Goal: Information Seeking & Learning: Learn about a topic

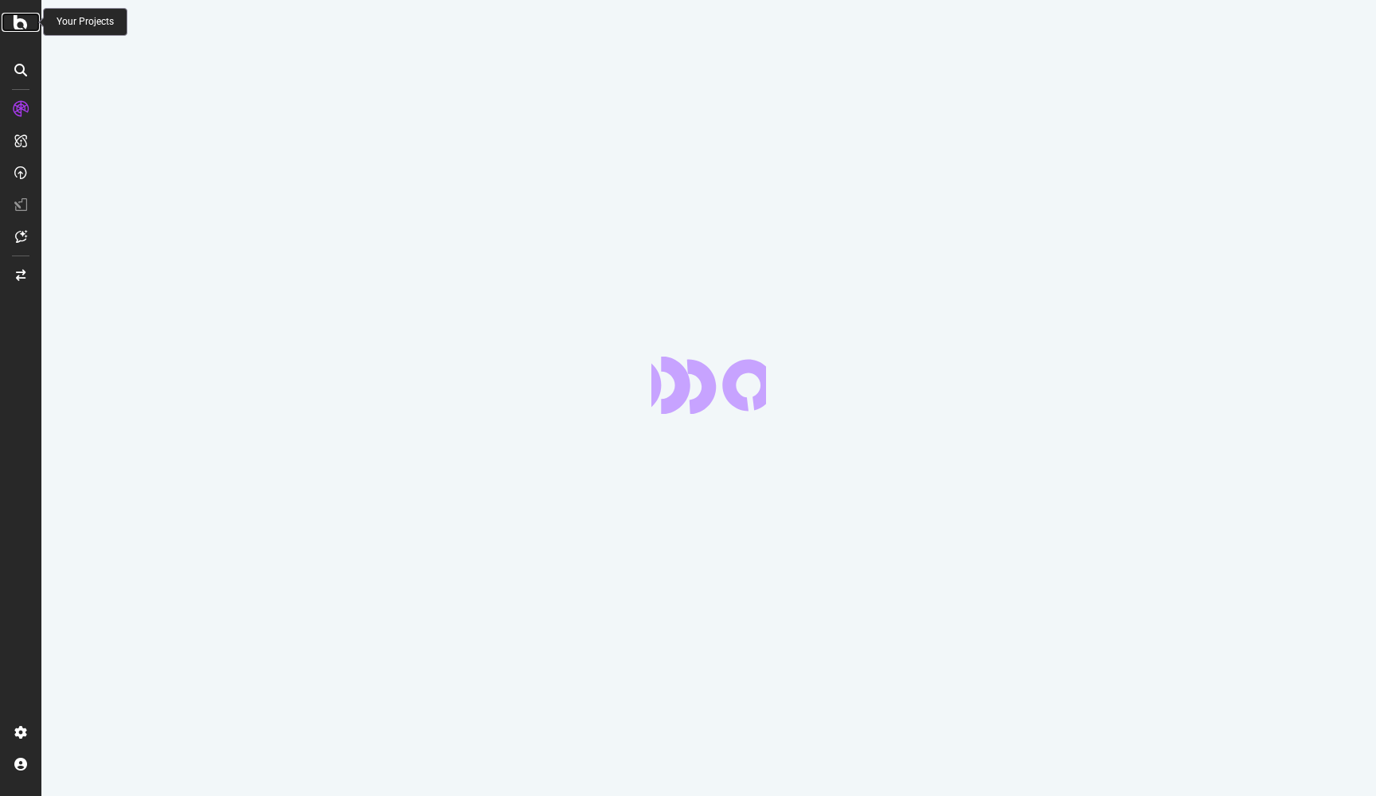
click at [31, 24] on div at bounding box center [21, 22] width 38 height 19
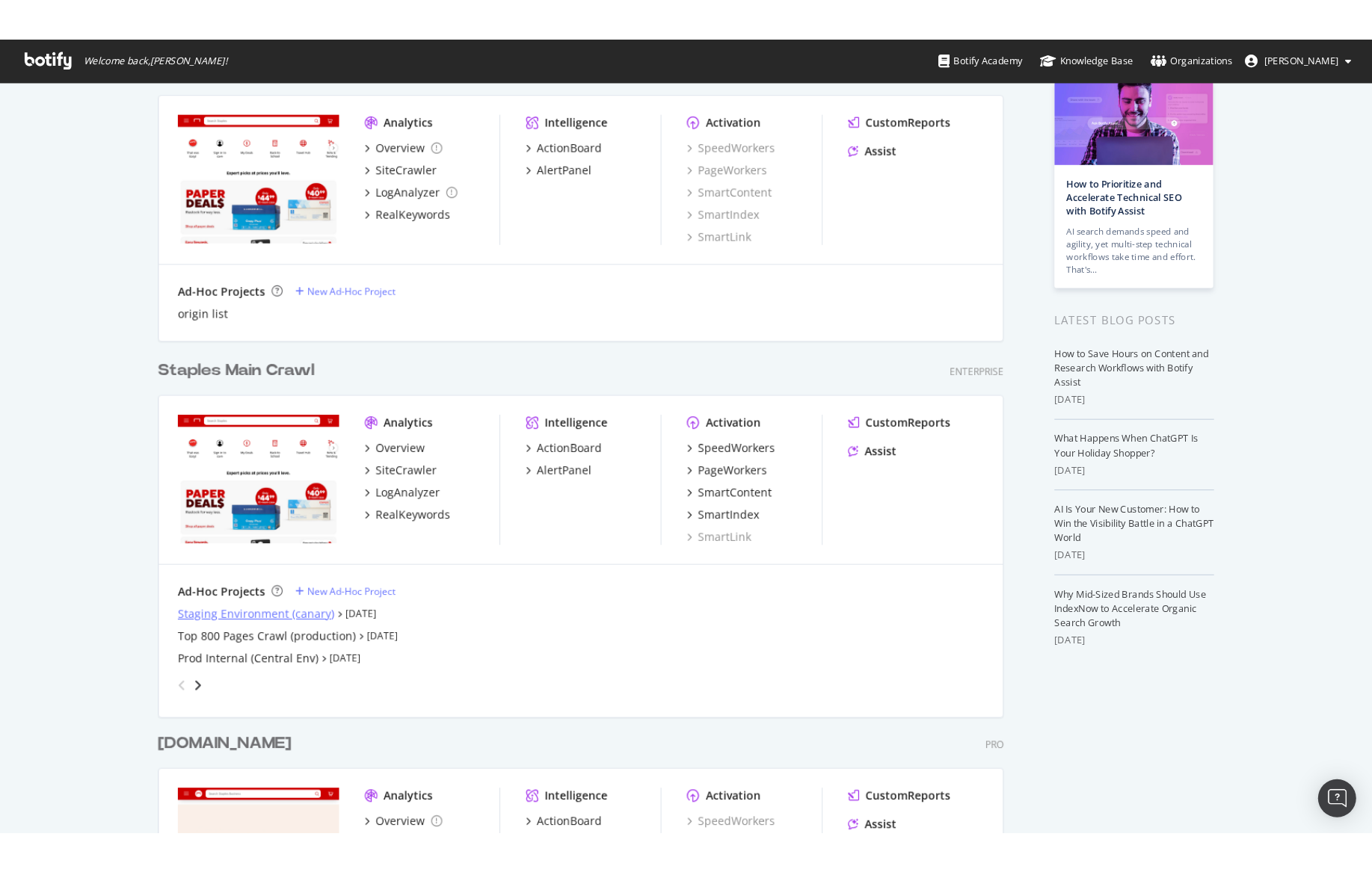
scroll to position [263, 0]
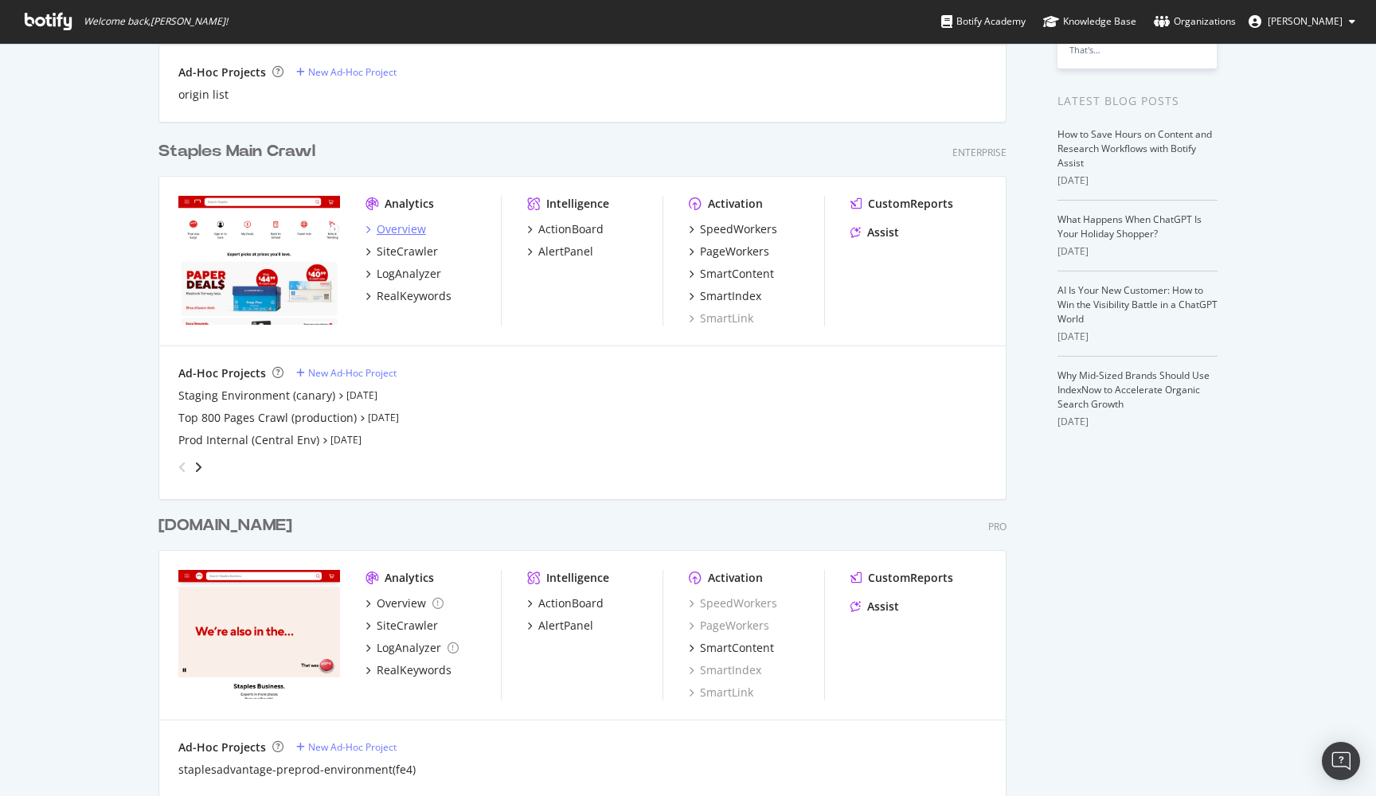
click at [393, 225] on div "Overview" at bounding box center [401, 229] width 49 height 16
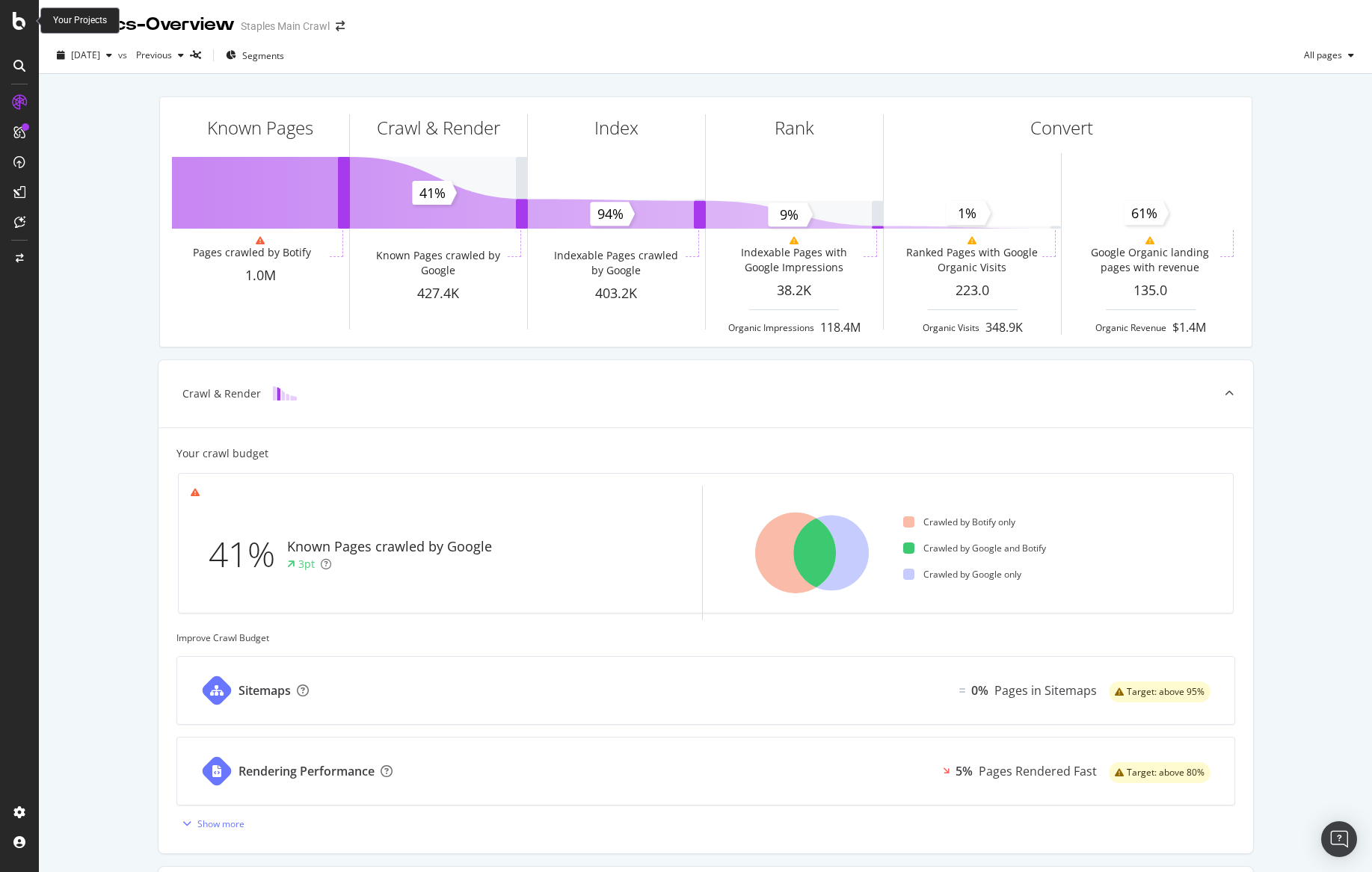
click at [17, 23] on icon at bounding box center [20, 21] width 13 height 18
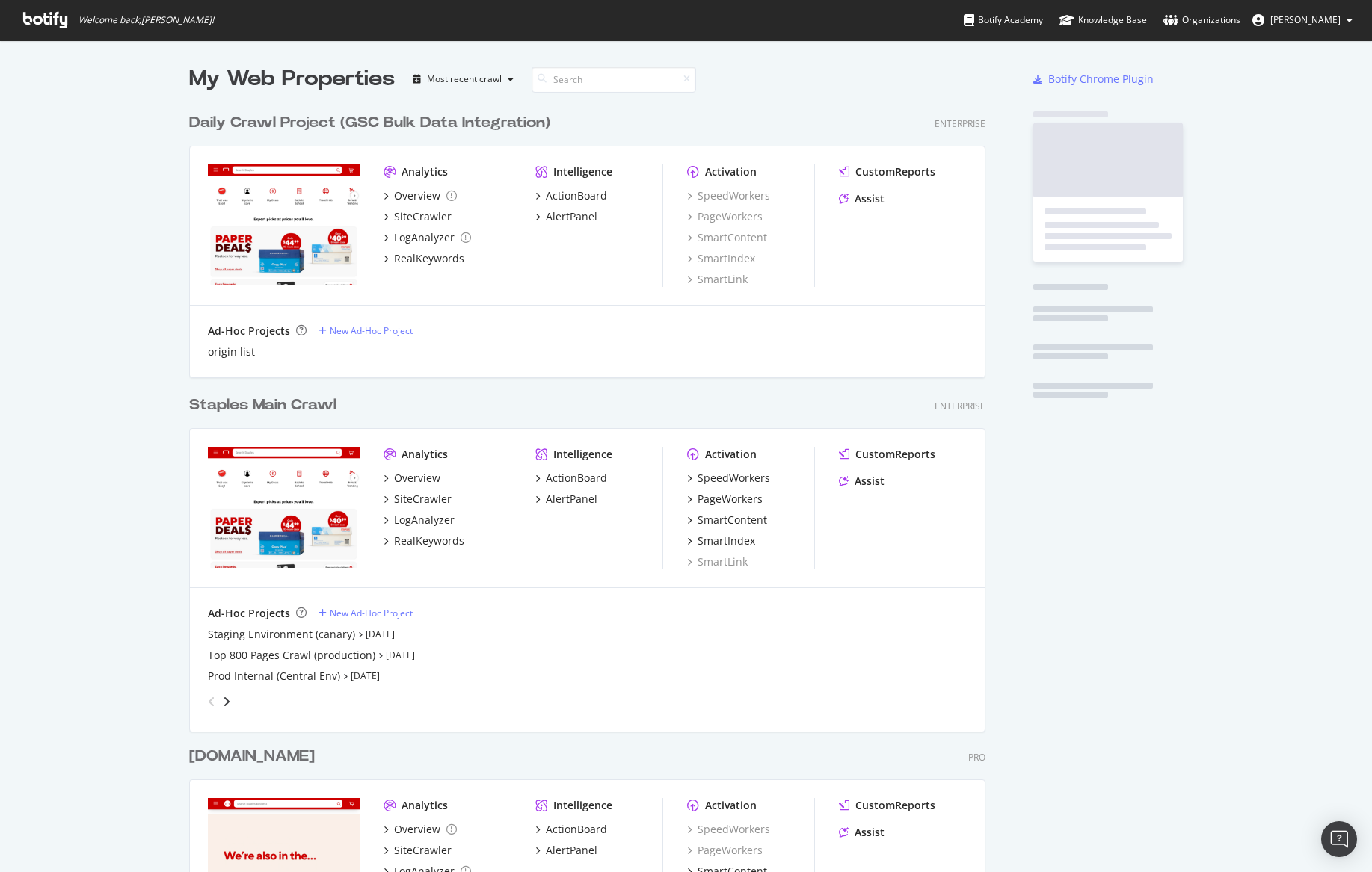
scroll to position [861, 1349]
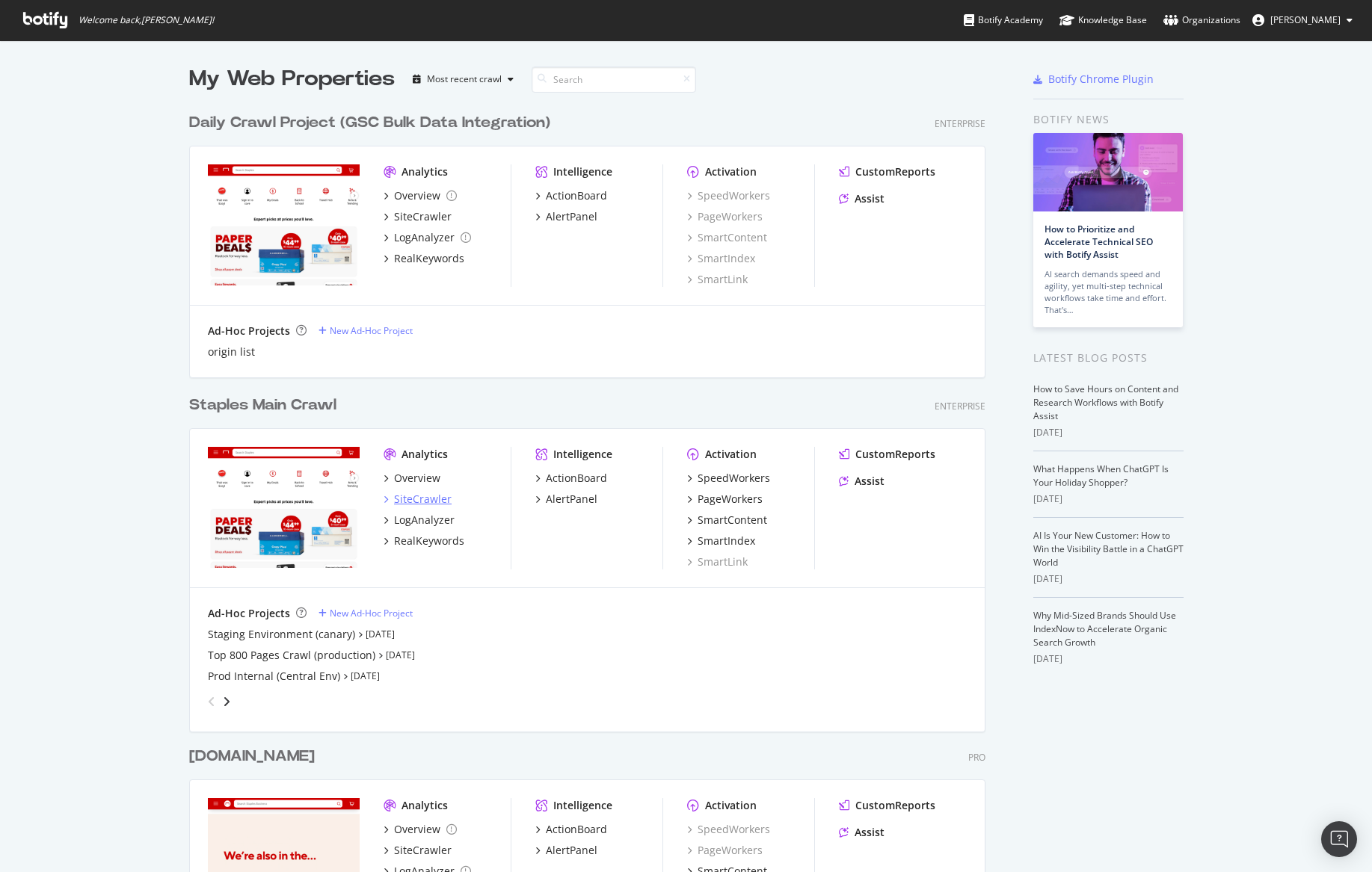
click at [428, 497] on div "SiteCrawler" at bounding box center [423, 499] width 57 height 15
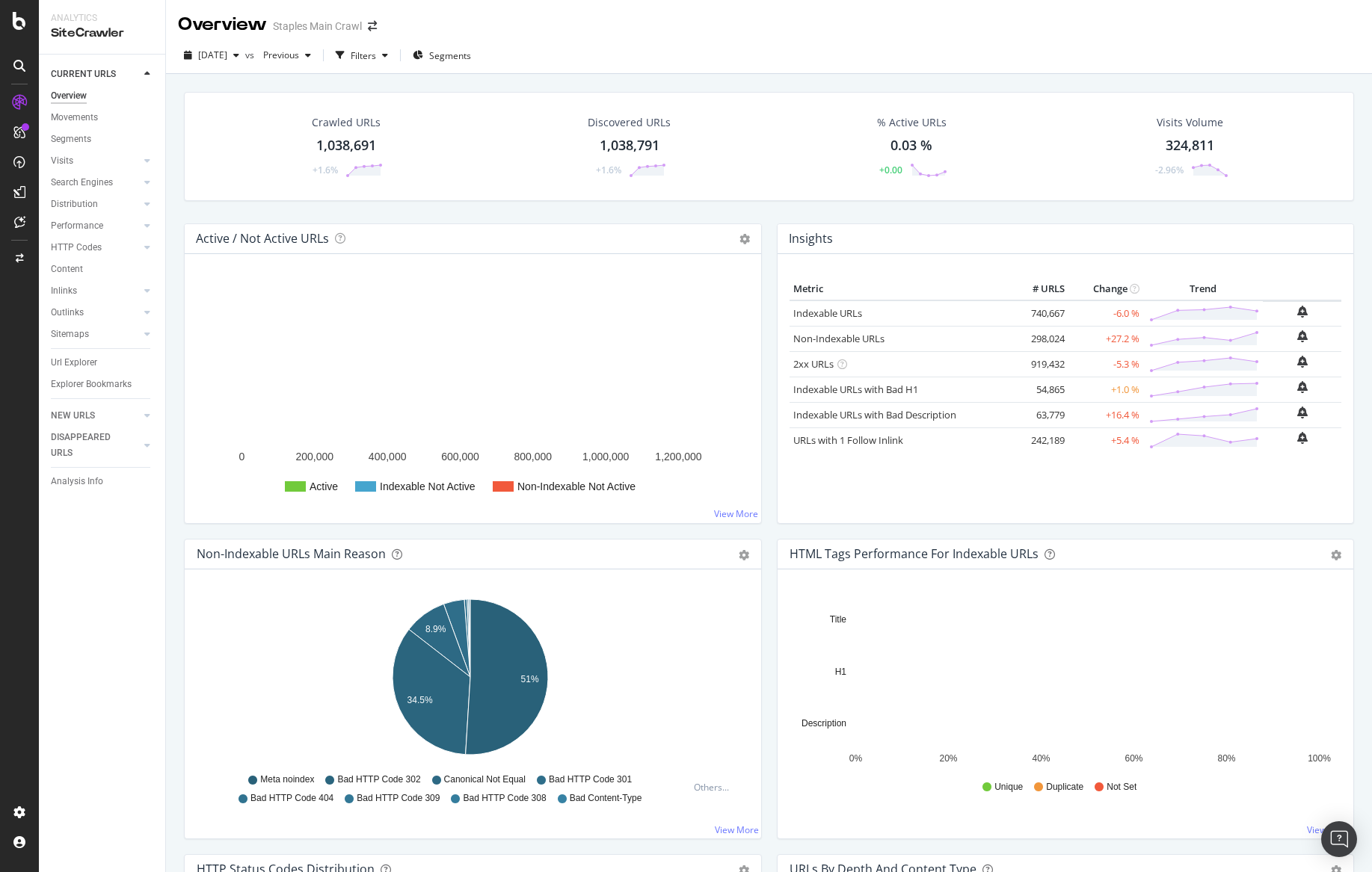
scroll to position [421, 0]
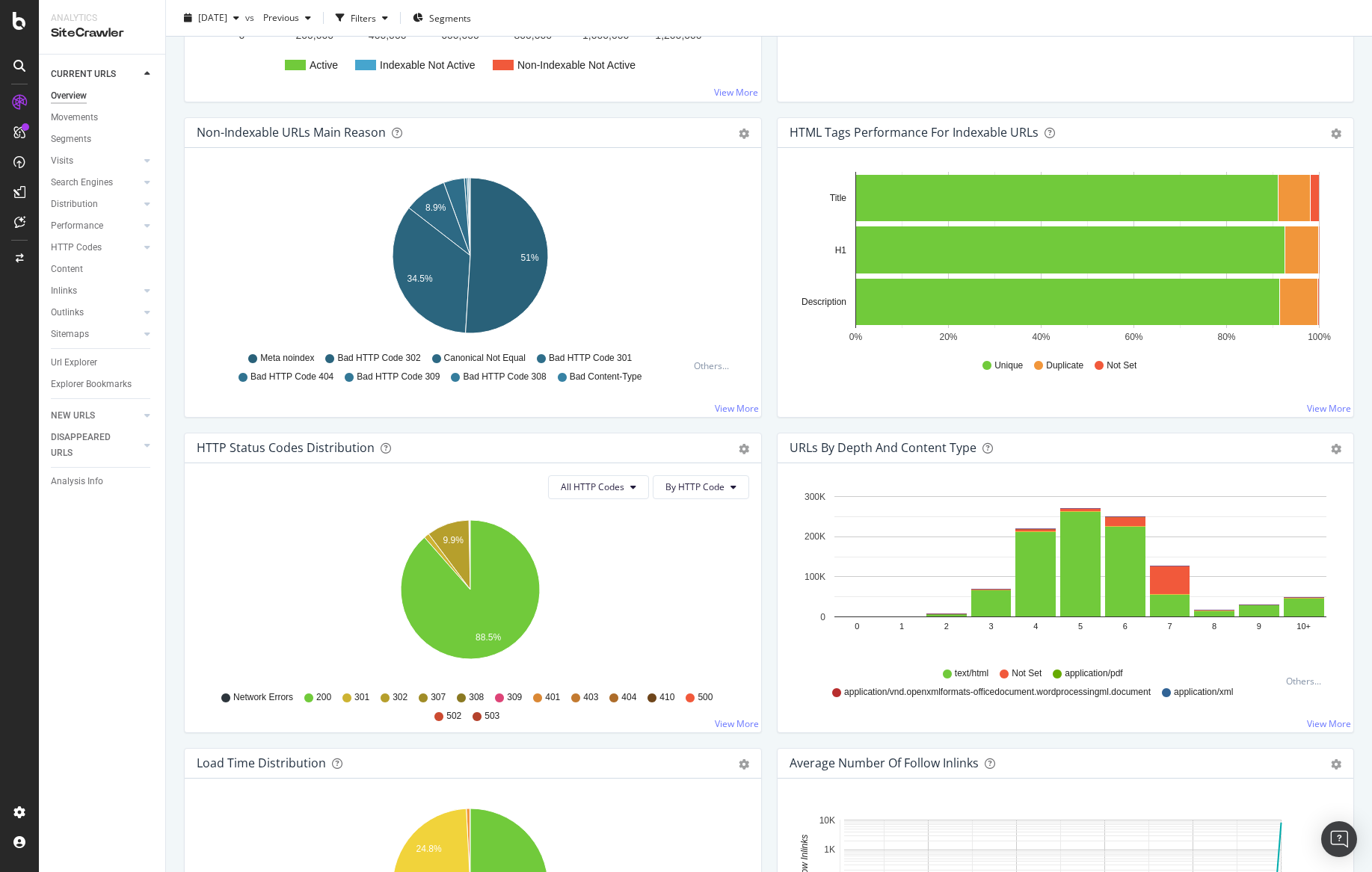
drag, startPoint x: 275, startPoint y: 396, endPoint x: 287, endPoint y: 389, distance: 13.9
click at [278, 397] on div "Hold CMD (⌘) while clicking to filter the report. 8.9% 34.5% 51% Non-Indexable …" at bounding box center [473, 283] width 577 height 269
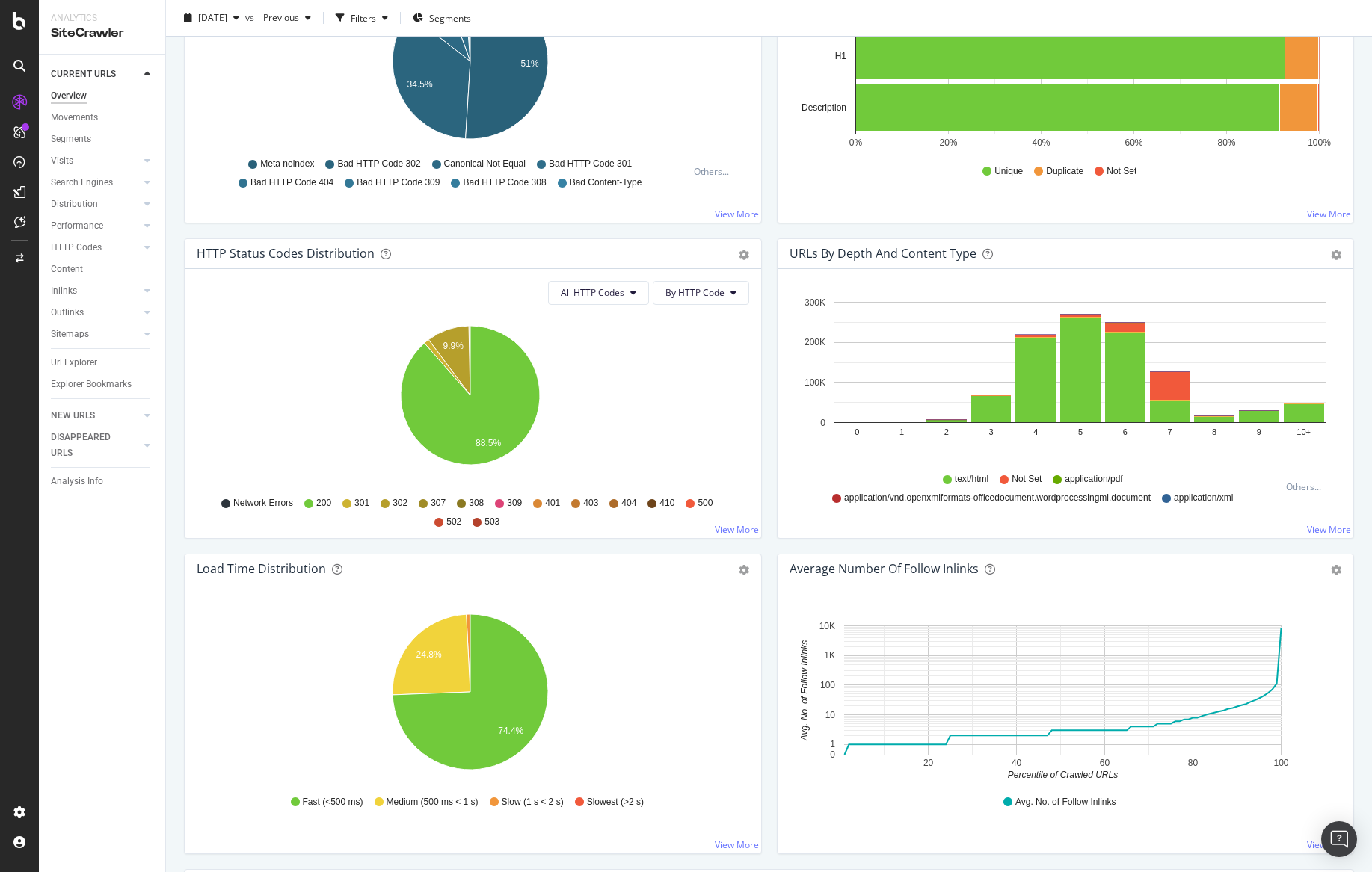
scroll to position [563, 0]
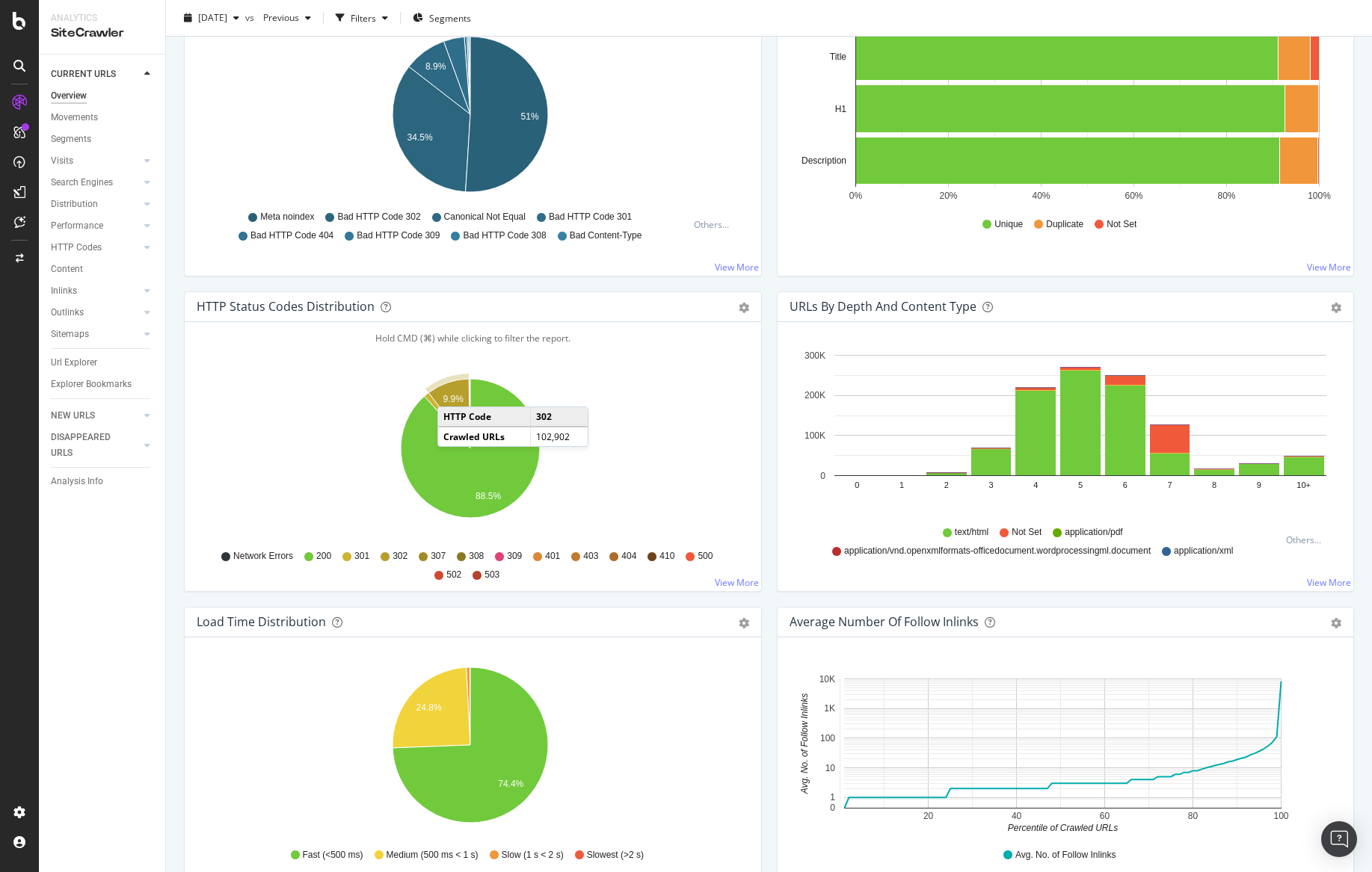
click at [453, 391] on icon "A chart." at bounding box center [449, 414] width 42 height 69
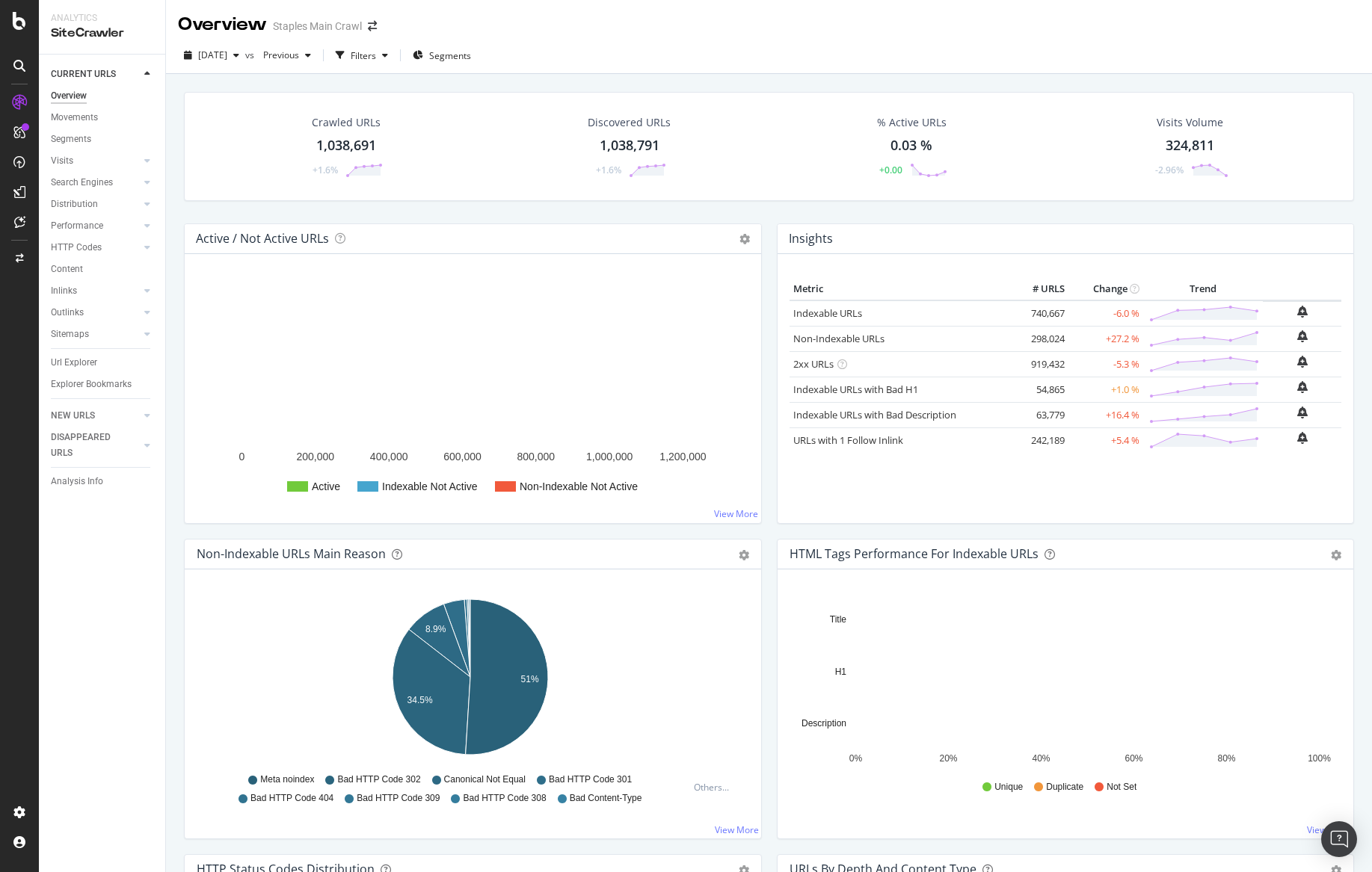
scroll to position [723, 0]
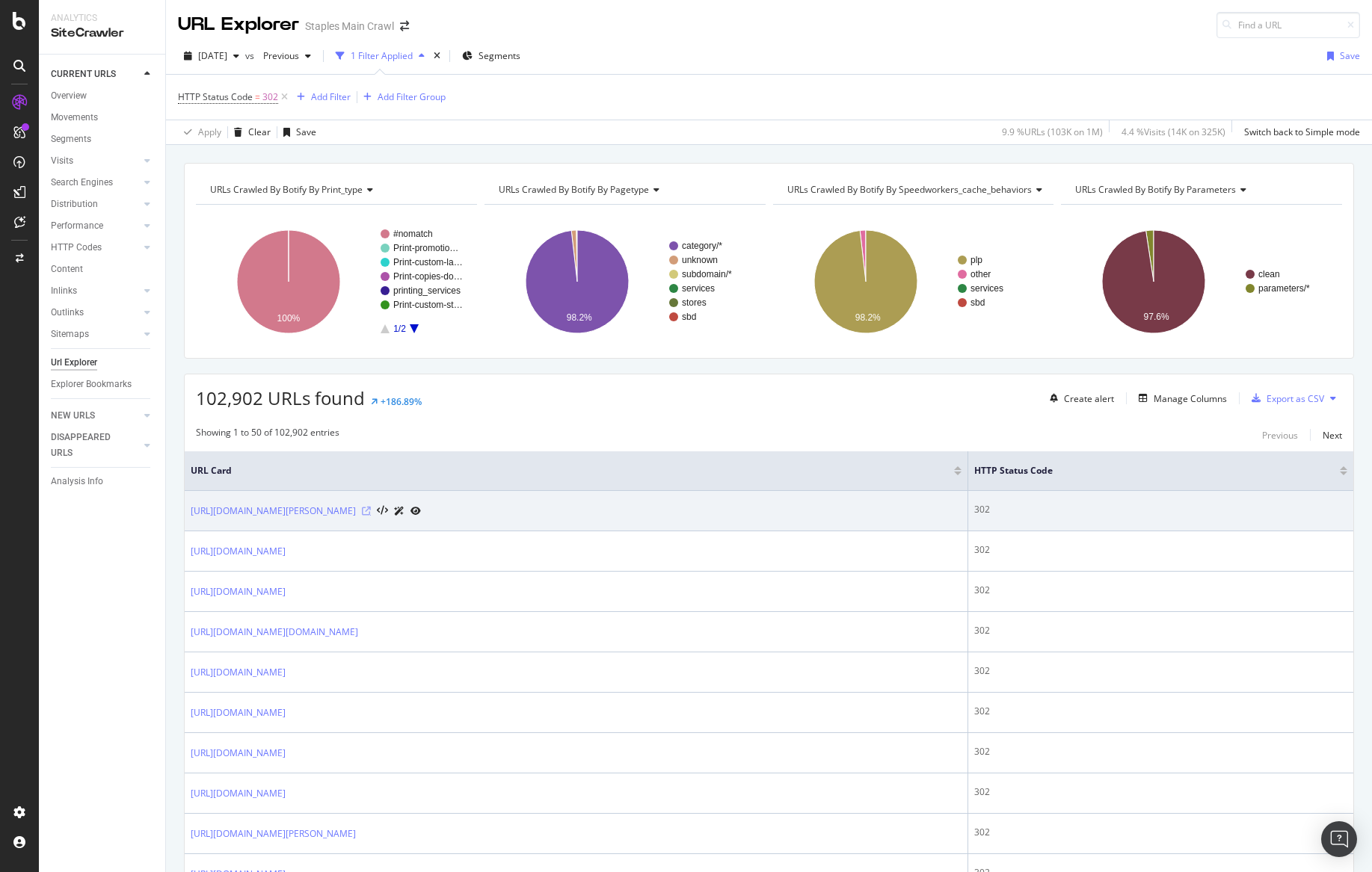
click at [371, 512] on icon at bounding box center [366, 512] width 9 height 9
click at [326, 509] on link "[URL][DOMAIN_NAME][PERSON_NAME]" at bounding box center [273, 512] width 165 height 15
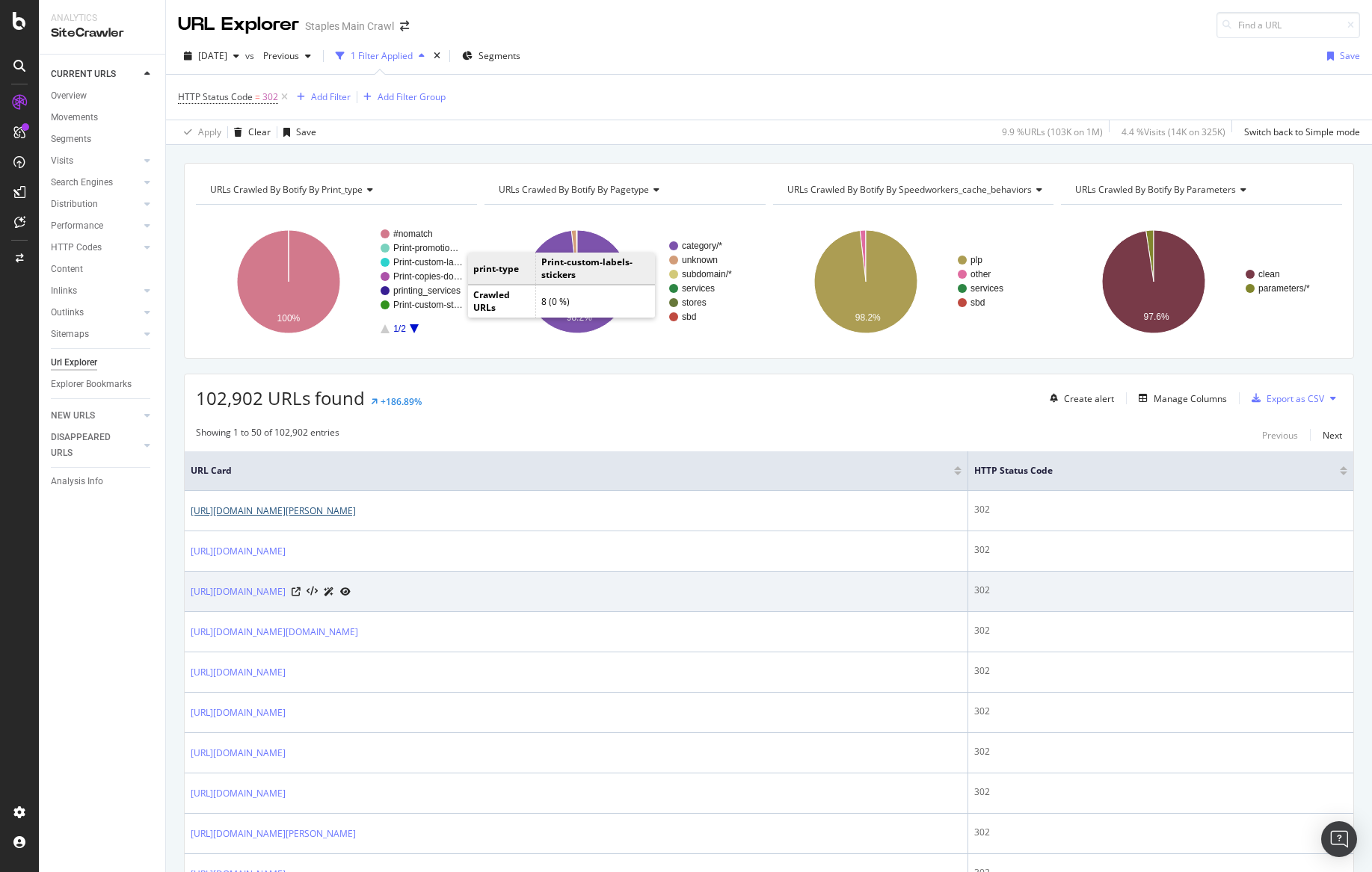
scroll to position [3, 0]
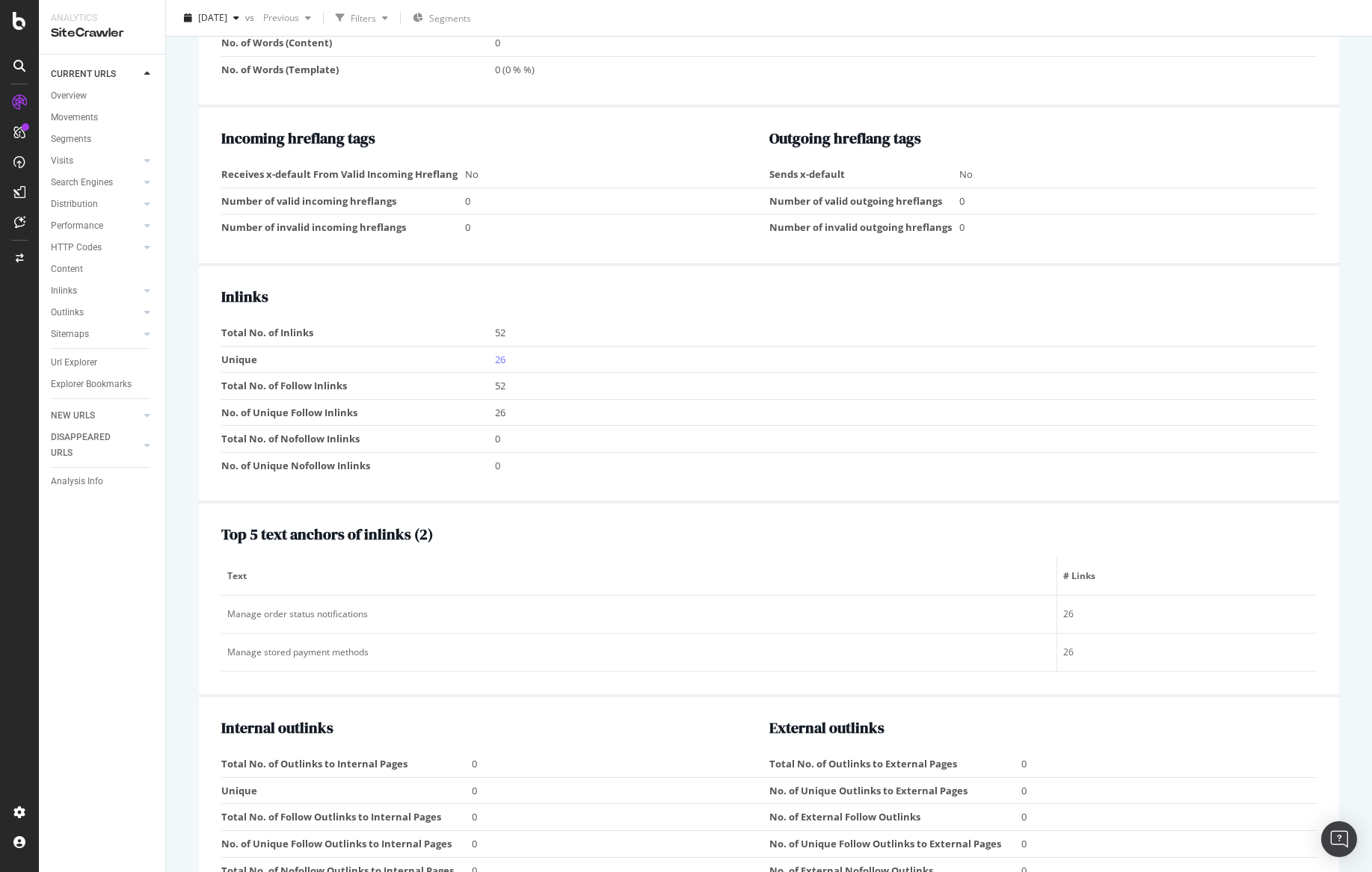
scroll to position [1243, 0]
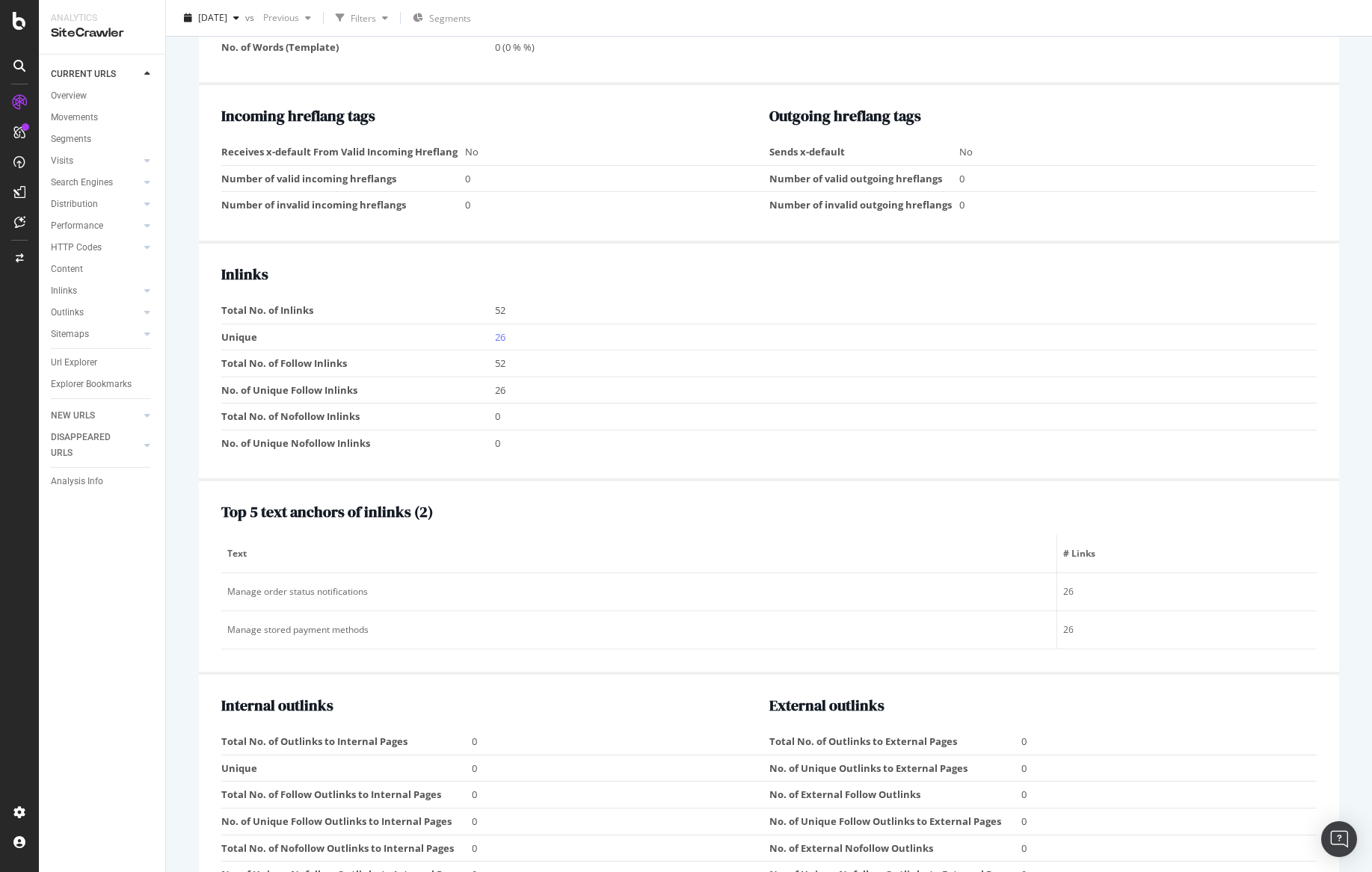
click at [497, 324] on td "52" at bounding box center [905, 311] width 822 height 26
click at [500, 324] on td "52" at bounding box center [905, 311] width 822 height 26
click at [502, 344] on link "26" at bounding box center [500, 337] width 10 height 13
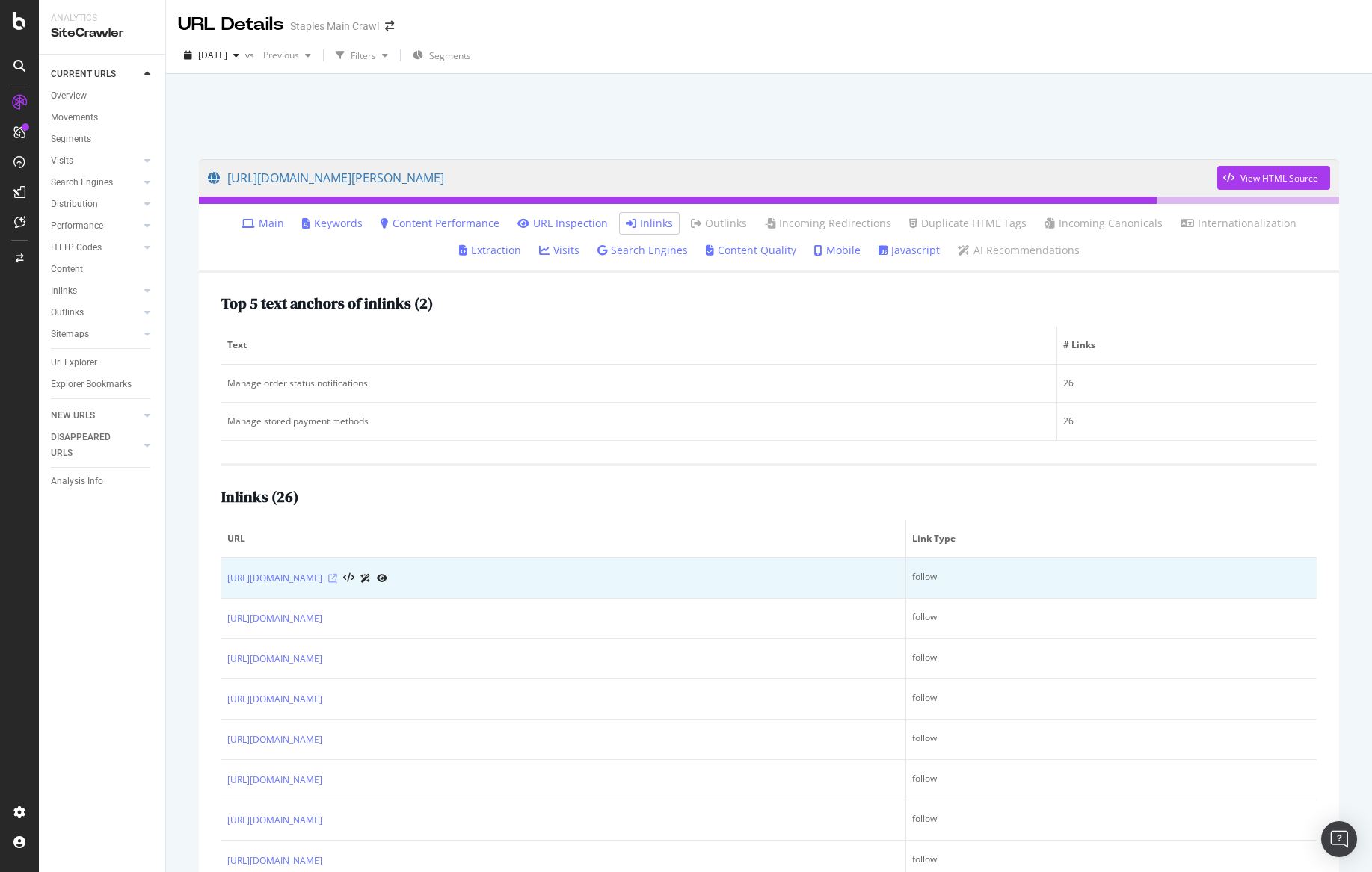
click at [337, 575] on icon at bounding box center [333, 579] width 9 height 9
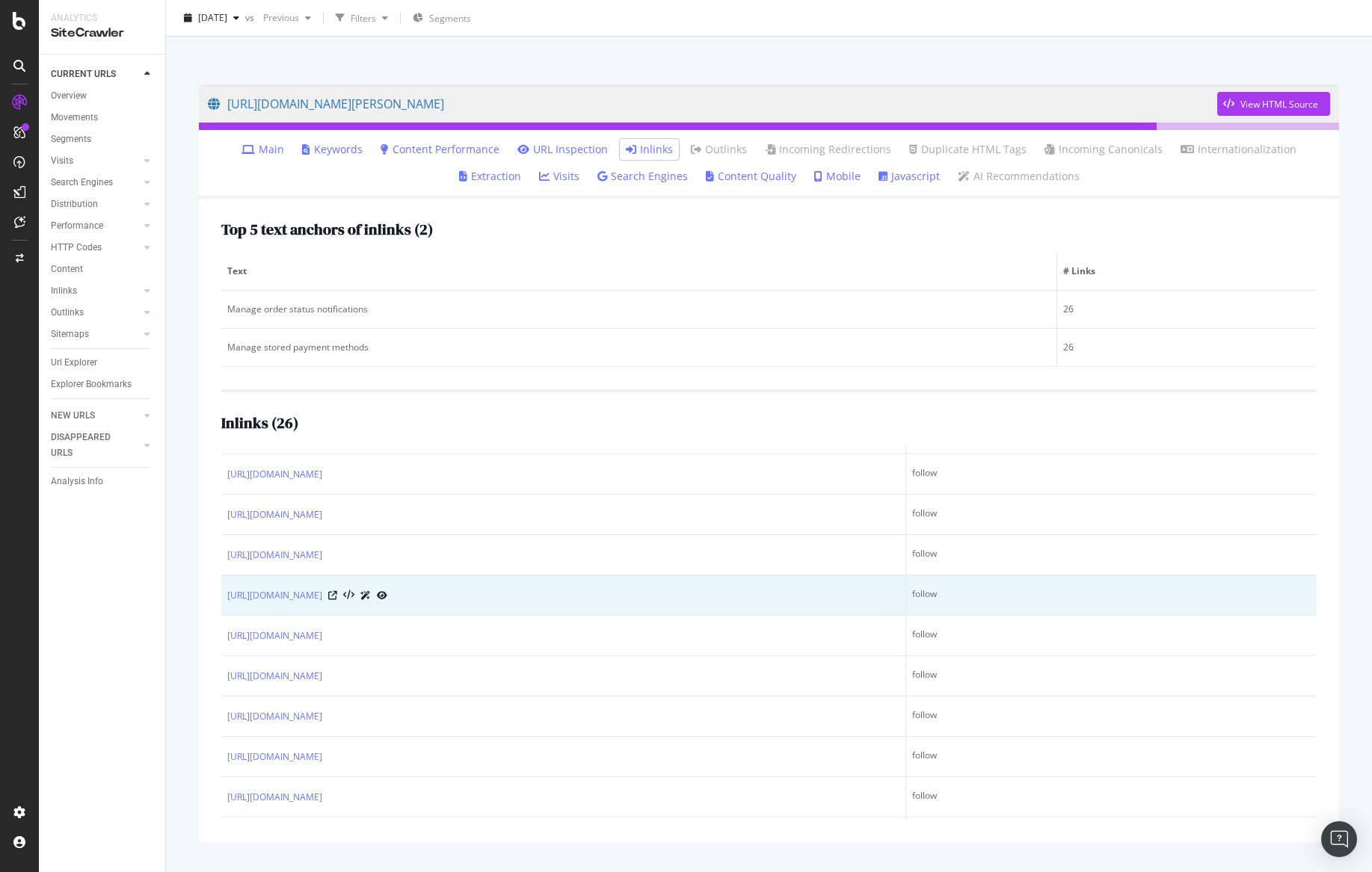
scroll to position [421, 0]
